Goal: Use online tool/utility: Utilize a website feature to perform a specific function

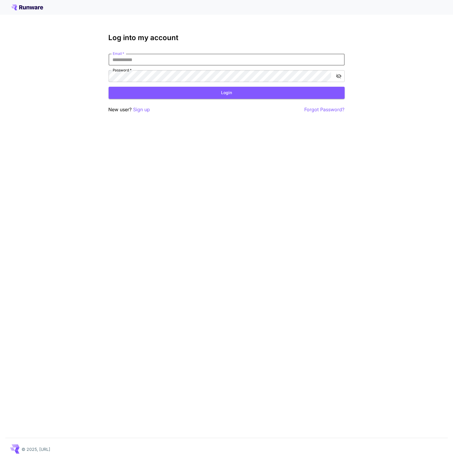
click at [142, 59] on input "Email   *" at bounding box center [227, 60] width 236 height 12
type input "**********"
click at [164, 88] on button "Login" at bounding box center [227, 93] width 236 height 12
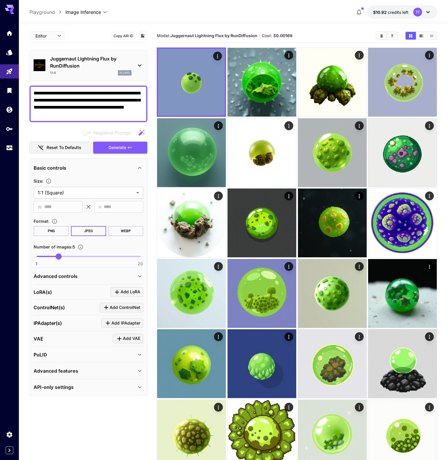
click at [84, 65] on p "Juggernaut Lightning Flux by RunDiffusion" at bounding box center [90, 62] width 81 height 14
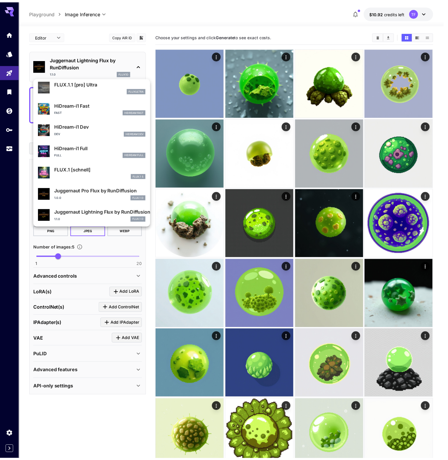
scroll to position [477, 0]
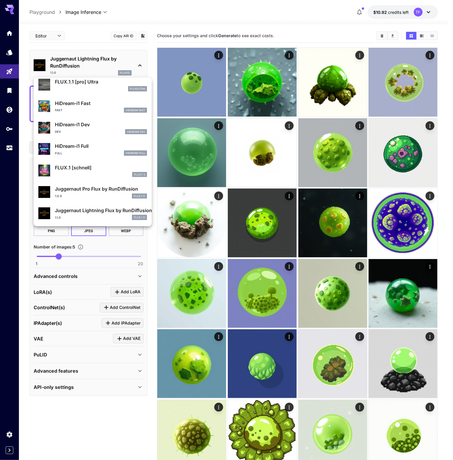
click at [194, 13] on div at bounding box center [226, 230] width 453 height 460
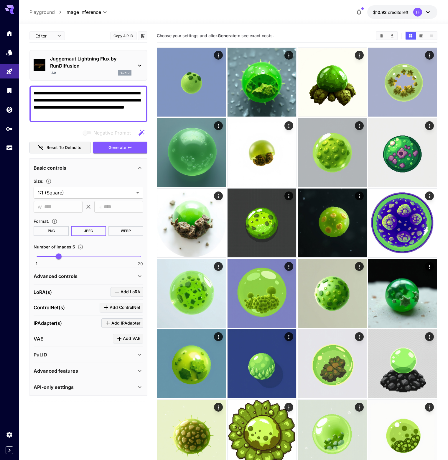
click at [73, 99] on textarea "**********" at bounding box center [89, 104] width 110 height 28
paste textarea "**********"
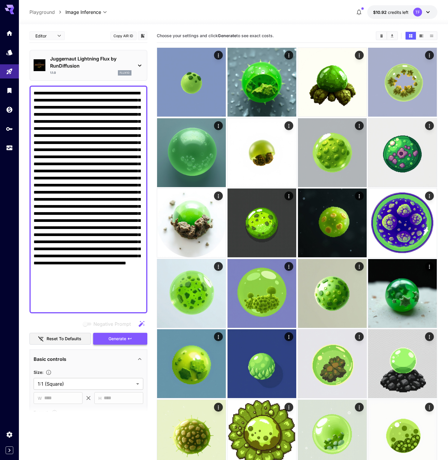
click at [117, 339] on span "Generate" at bounding box center [118, 338] width 18 height 7
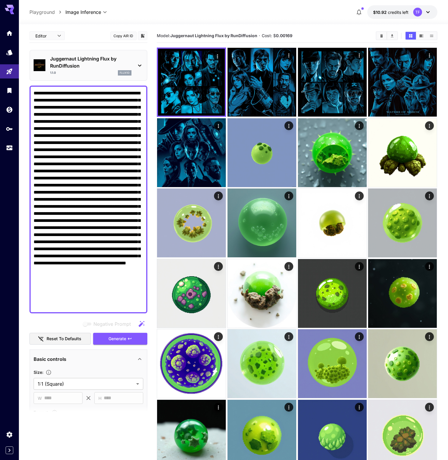
drag, startPoint x: 49, startPoint y: 120, endPoint x: 72, endPoint y: 119, distance: 23.0
click at [72, 119] on textarea "Negative Prompt" at bounding box center [89, 199] width 110 height 219
click at [119, 338] on span "Generate" at bounding box center [118, 338] width 18 height 7
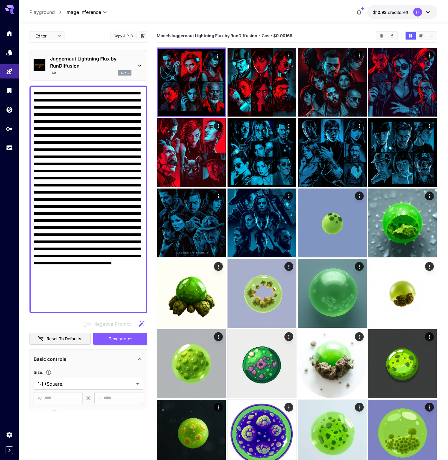
drag, startPoint x: 64, startPoint y: 120, endPoint x: 90, endPoint y: 121, distance: 26.5
click at [90, 120] on textarea "Negative Prompt" at bounding box center [89, 199] width 110 height 219
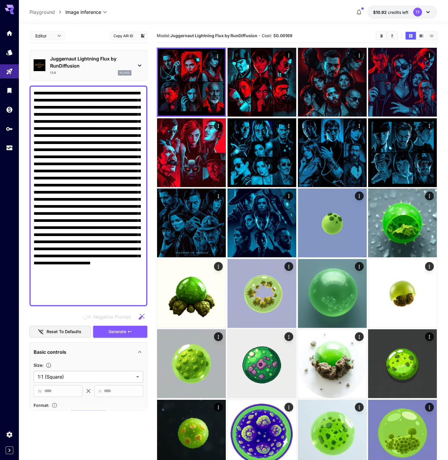
drag, startPoint x: 96, startPoint y: 120, endPoint x: 80, endPoint y: 130, distance: 18.2
click at [80, 130] on textarea "Negative Prompt" at bounding box center [89, 196] width 110 height 212
type textarea "**********"
click at [116, 331] on span "Generate" at bounding box center [118, 331] width 18 height 7
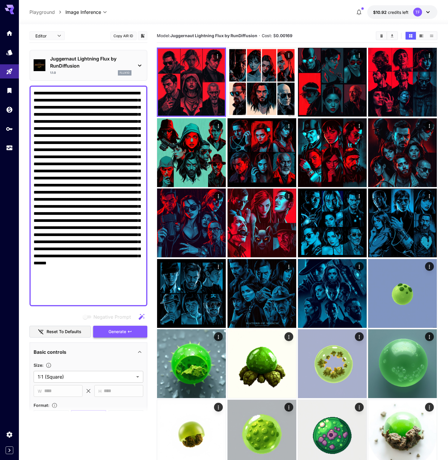
click at [114, 331] on span "Generate" at bounding box center [118, 331] width 18 height 7
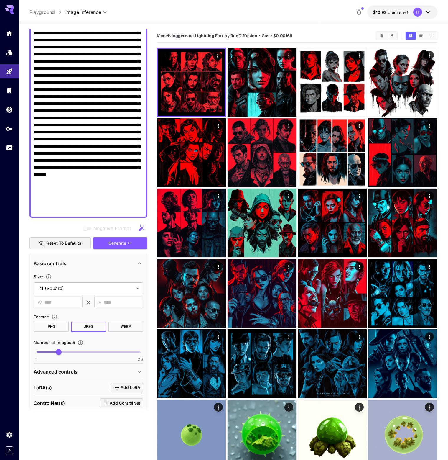
scroll to position [172, 0]
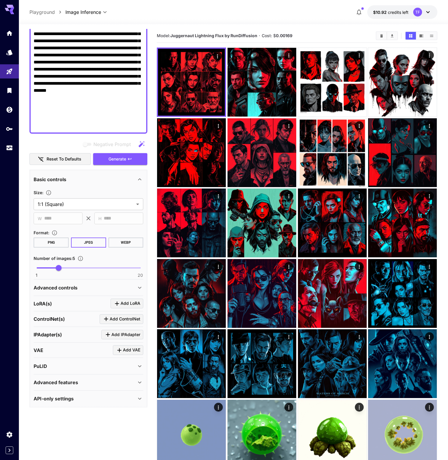
click at [95, 379] on div "Advanced features" at bounding box center [85, 382] width 103 height 7
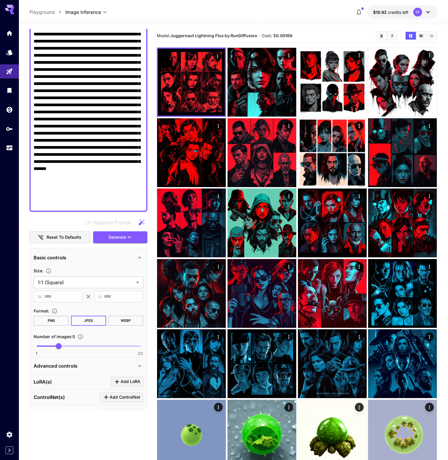
scroll to position [84, 0]
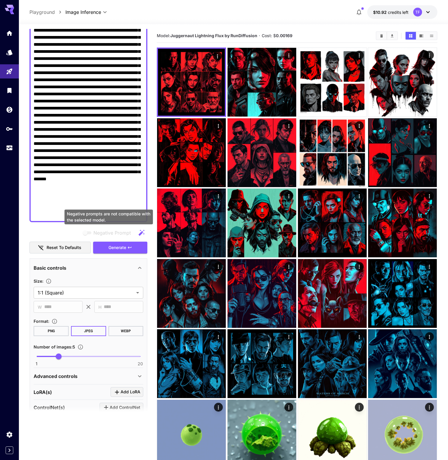
click at [90, 231] on span "Negative prompts are not compatible with the selected model." at bounding box center [88, 232] width 8 height 3
click at [142, 232] on icon "button" at bounding box center [142, 232] width 6 height 6
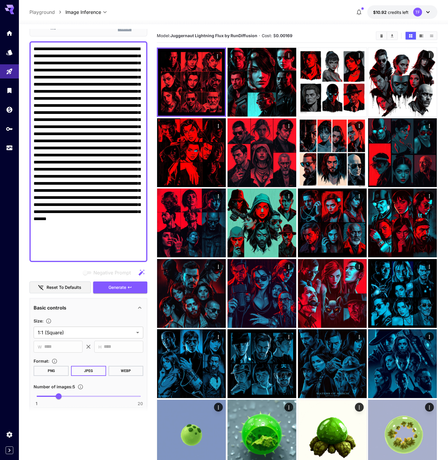
scroll to position [29, 0]
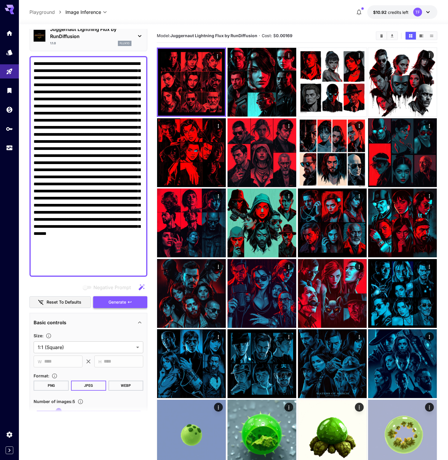
click at [119, 303] on span "Generate" at bounding box center [118, 301] width 18 height 7
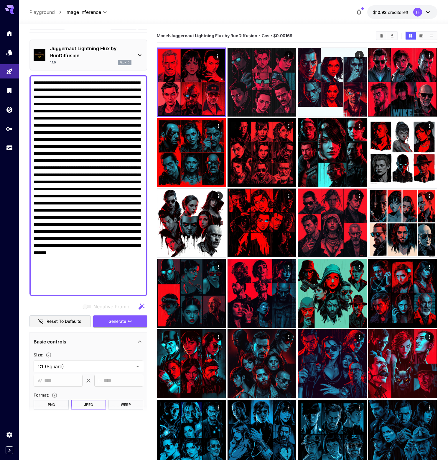
scroll to position [0, 0]
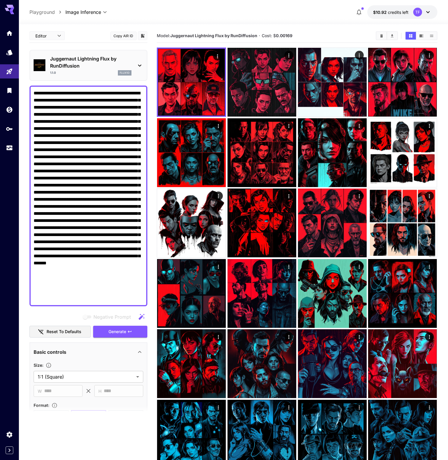
click at [77, 118] on textarea "Negative Prompt" at bounding box center [89, 196] width 110 height 212
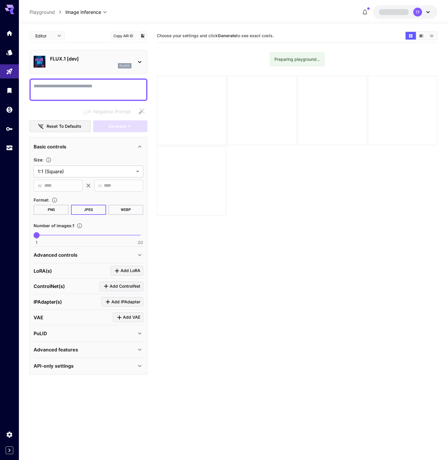
click at [55, 59] on p "FLUX.1 [dev]" at bounding box center [90, 58] width 81 height 7
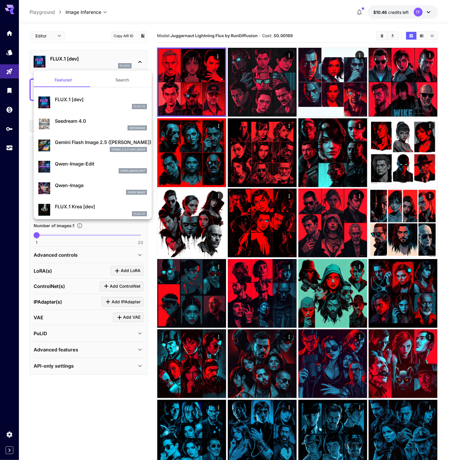
click at [210, 16] on div at bounding box center [226, 230] width 453 height 460
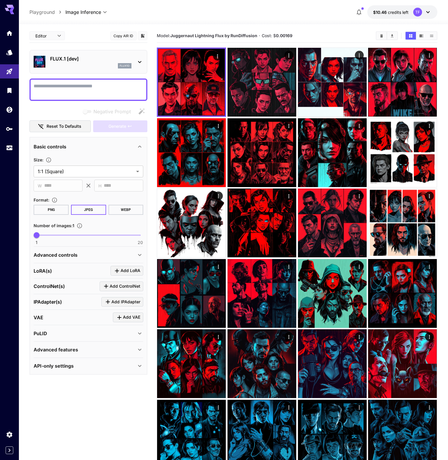
click at [72, 79] on div at bounding box center [88, 89] width 118 height 22
click at [70, 87] on textarea "Negative Prompt" at bounding box center [89, 90] width 110 height 14
paste textarea "**********"
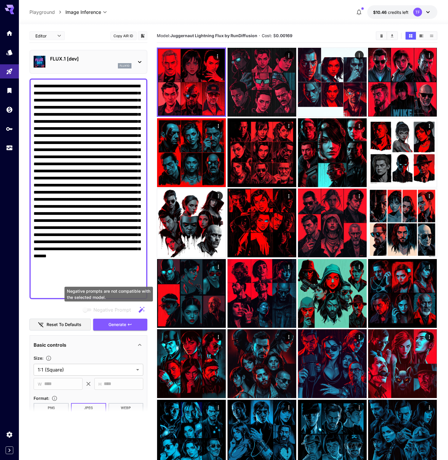
type textarea "**********"
click at [89, 309] on span "Negative prompts are not compatible with the selected model." at bounding box center [88, 309] width 8 height 3
click at [123, 324] on span "Generate" at bounding box center [118, 324] width 18 height 7
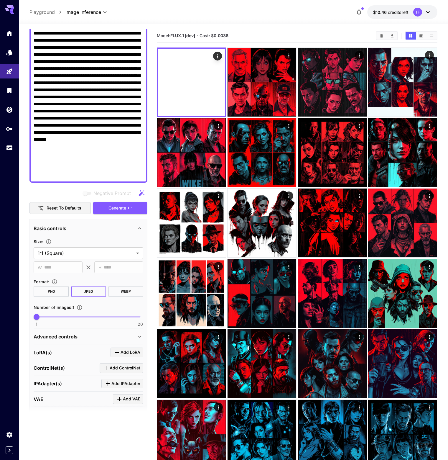
scroll to position [118, 0]
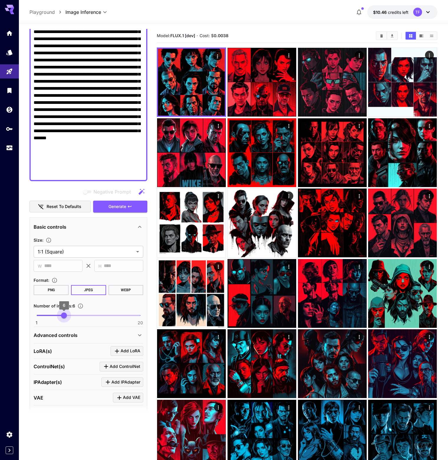
type input "*"
drag, startPoint x: 37, startPoint y: 313, endPoint x: 59, endPoint y: 318, distance: 22.8
click at [59, 318] on span "5" at bounding box center [59, 315] width 6 height 6
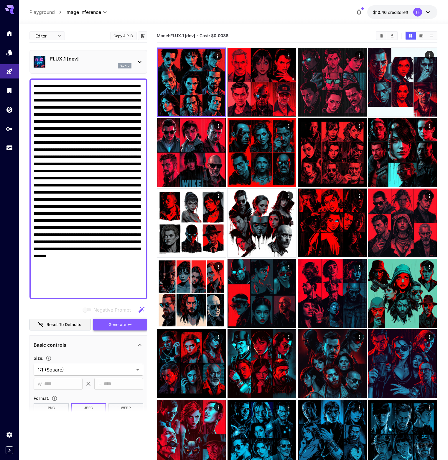
click at [117, 325] on span "Generate" at bounding box center [118, 324] width 18 height 7
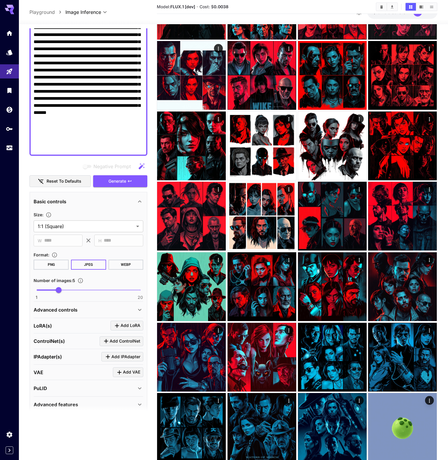
scroll to position [136, 0]
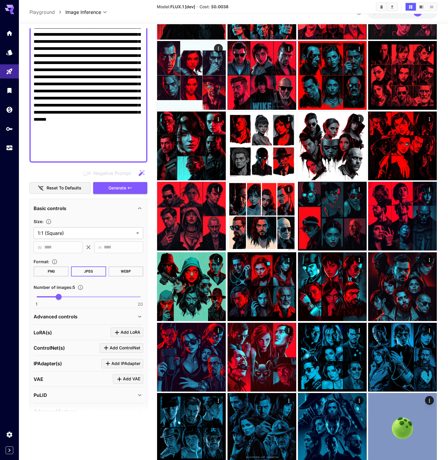
click at [76, 317] on p "Advanced controls" at bounding box center [56, 316] width 44 height 7
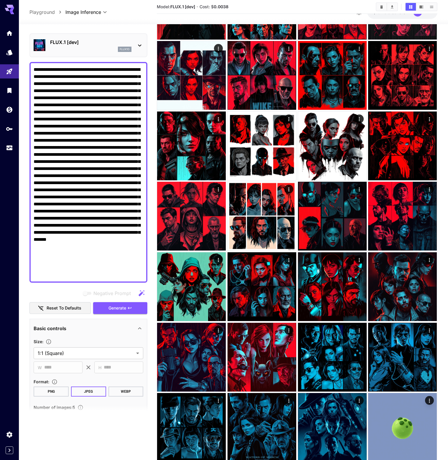
scroll to position [0, 0]
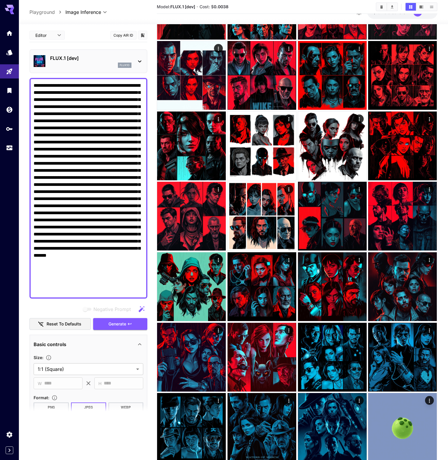
click at [118, 134] on textarea "Negative Prompt" at bounding box center [89, 188] width 110 height 212
click at [53, 141] on textarea "Negative Prompt" at bounding box center [89, 188] width 110 height 212
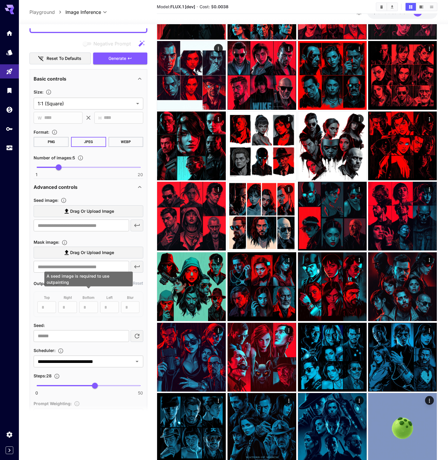
scroll to position [118, 0]
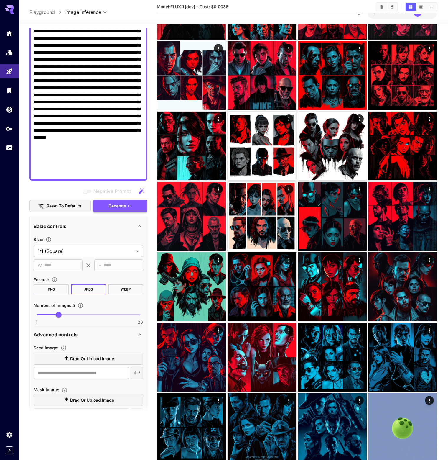
type textarea "**********"
click at [113, 206] on span "Generate" at bounding box center [118, 205] width 18 height 7
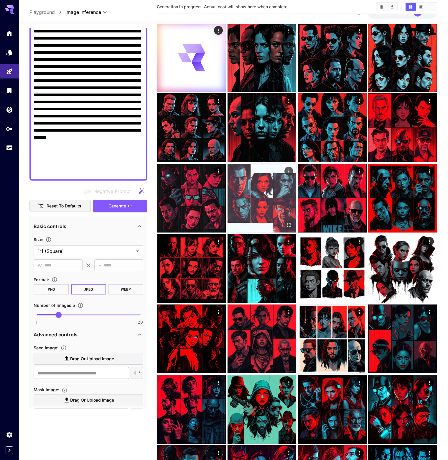
scroll to position [0, 0]
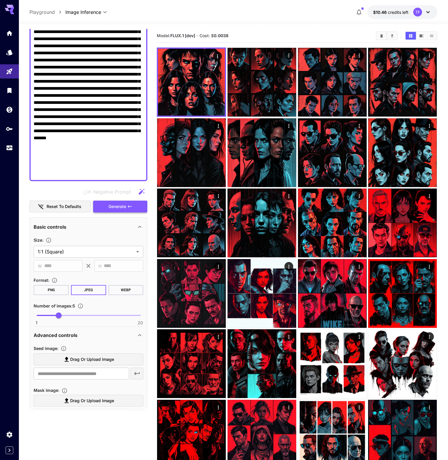
click at [119, 207] on span "Generate" at bounding box center [118, 206] width 18 height 7
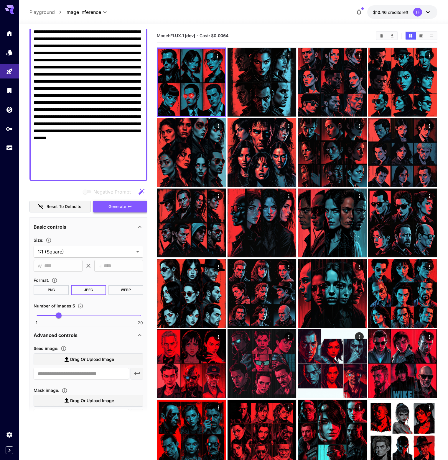
click at [119, 206] on span "Generate" at bounding box center [118, 206] width 18 height 7
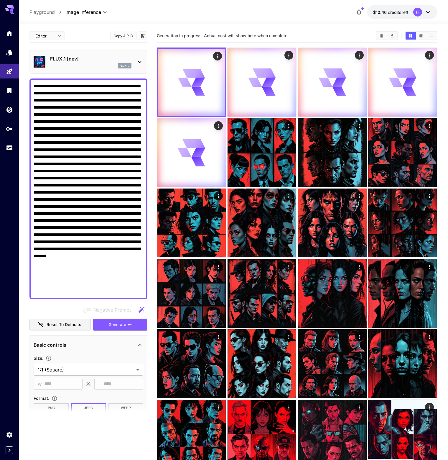
scroll to position [118, 0]
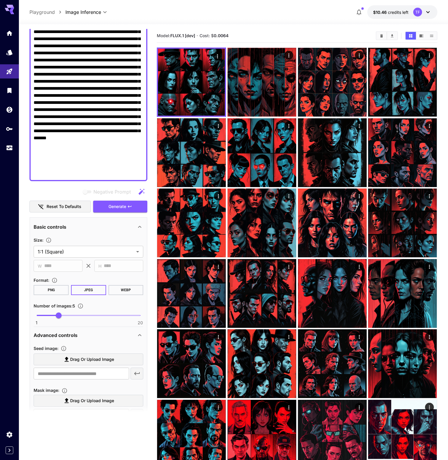
click at [112, 79] on textarea "Negative Prompt" at bounding box center [89, 71] width 110 height 212
click at [123, 206] on span "Generate" at bounding box center [118, 206] width 18 height 7
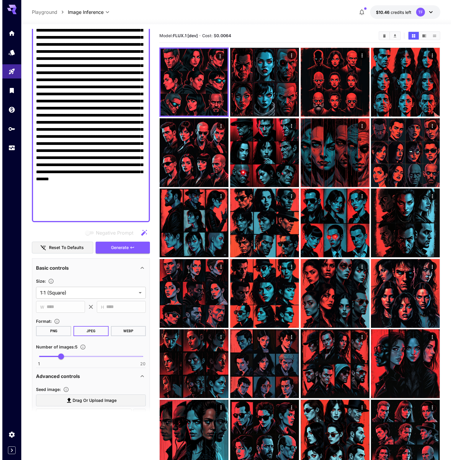
scroll to position [0, 0]
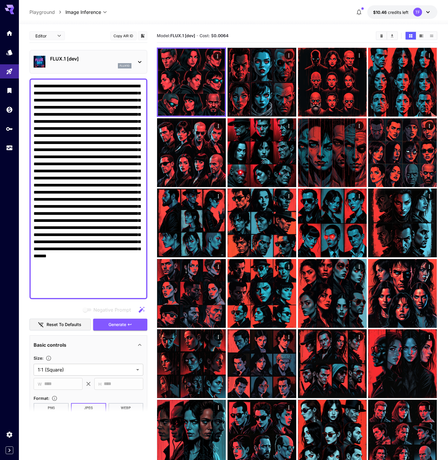
click at [54, 58] on p "FLUX.1 [dev]" at bounding box center [90, 58] width 81 height 7
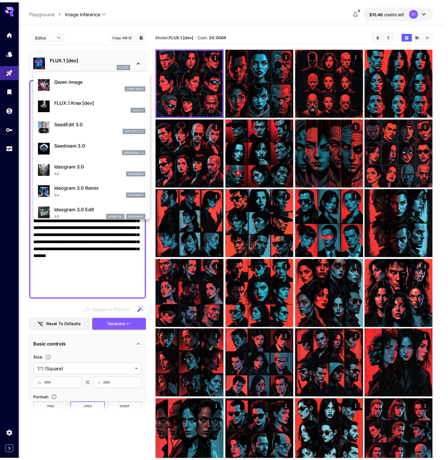
scroll to position [118, 0]
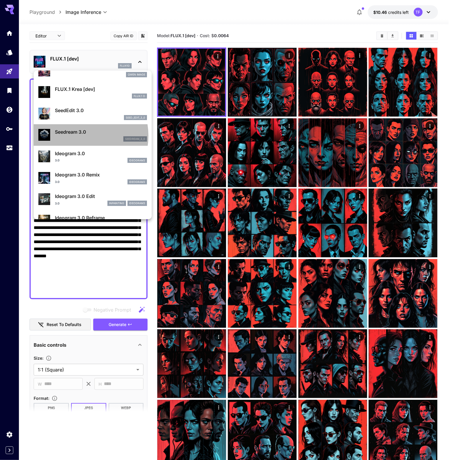
click at [78, 135] on div "Seedream 3.0 seedream_3_0" at bounding box center [101, 134] width 92 height 13
type input "*"
type input "***"
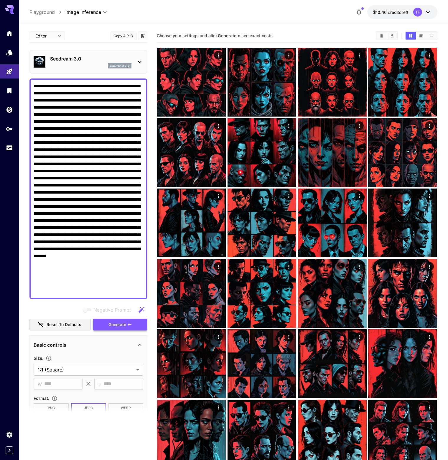
click at [117, 324] on span "Generate" at bounding box center [118, 324] width 18 height 7
